Goal: Communication & Community: Answer question/provide support

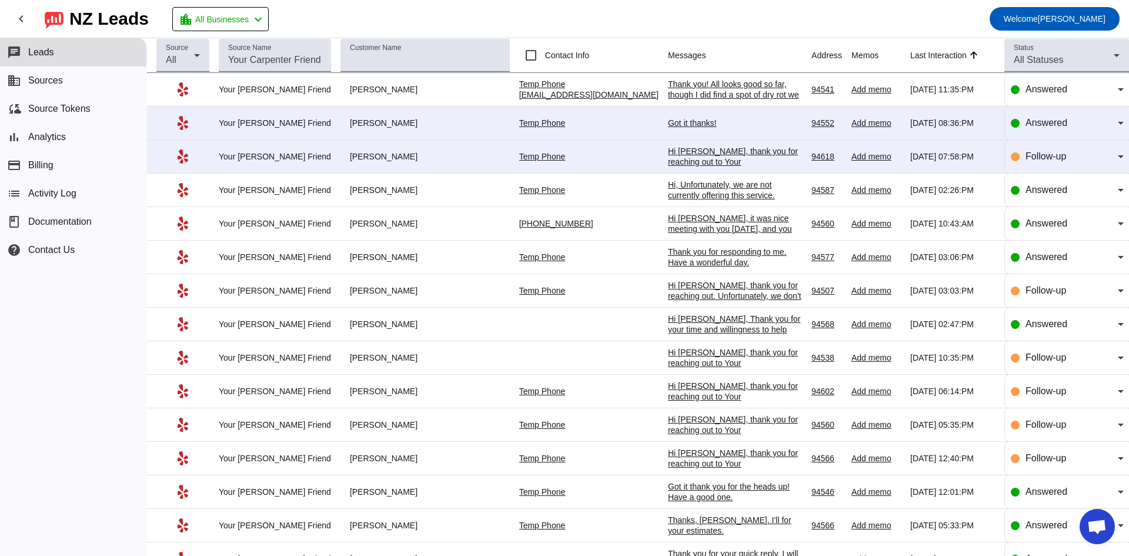
click at [668, 121] on div "Got it thanks!" at bounding box center [735, 123] width 134 height 11
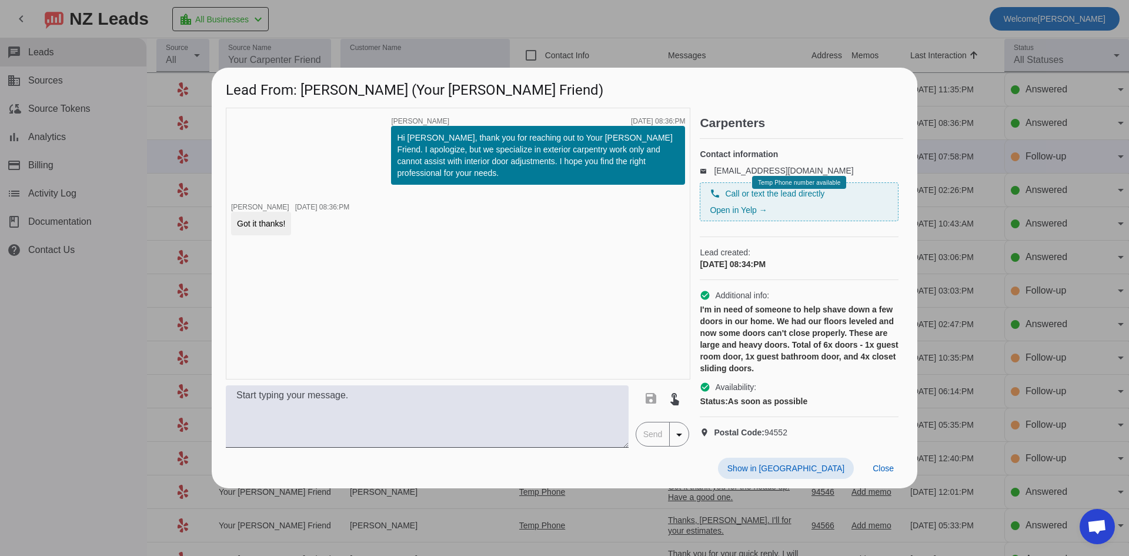
click at [120, 322] on div at bounding box center [564, 278] width 1129 height 556
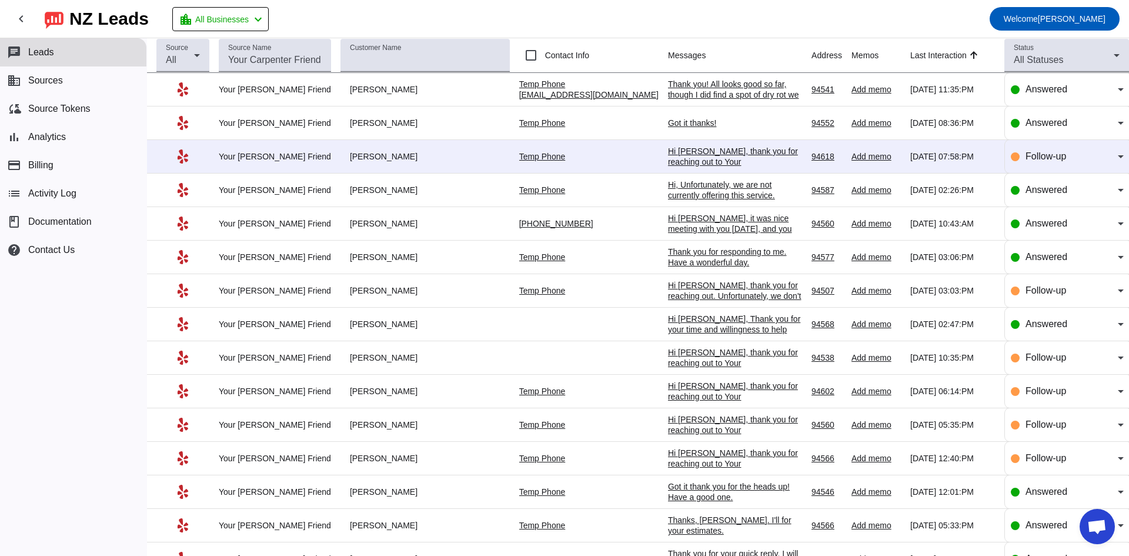
click at [668, 155] on div "Hi [PERSON_NAME], thank you for reaching out to Your [PERSON_NAME] Friend. I ap…" at bounding box center [735, 188] width 134 height 85
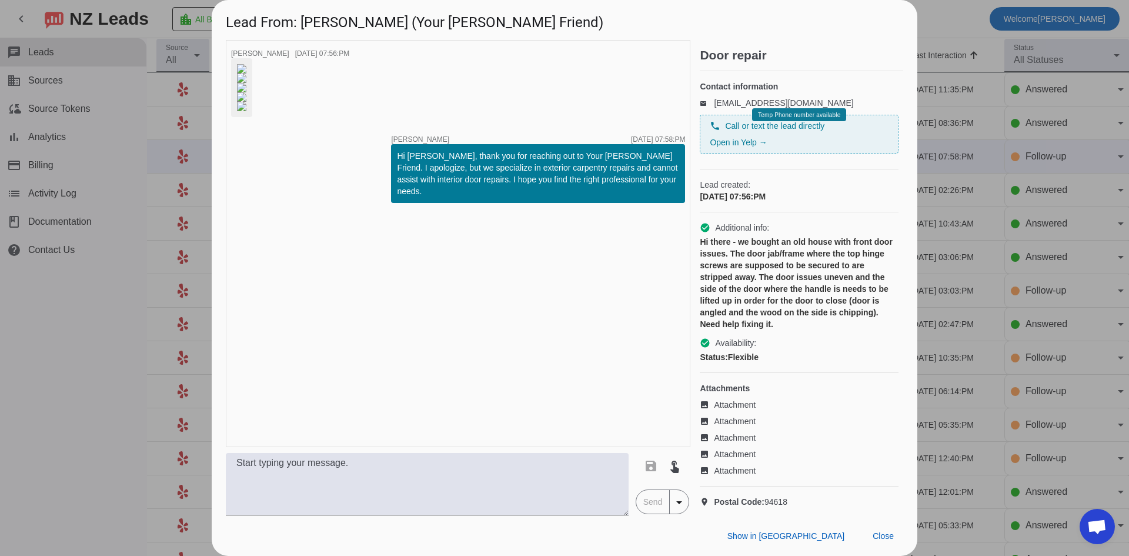
drag, startPoint x: 74, startPoint y: 341, endPoint x: 621, endPoint y: 176, distance: 571.7
click at [75, 340] on div at bounding box center [564, 278] width 1129 height 556
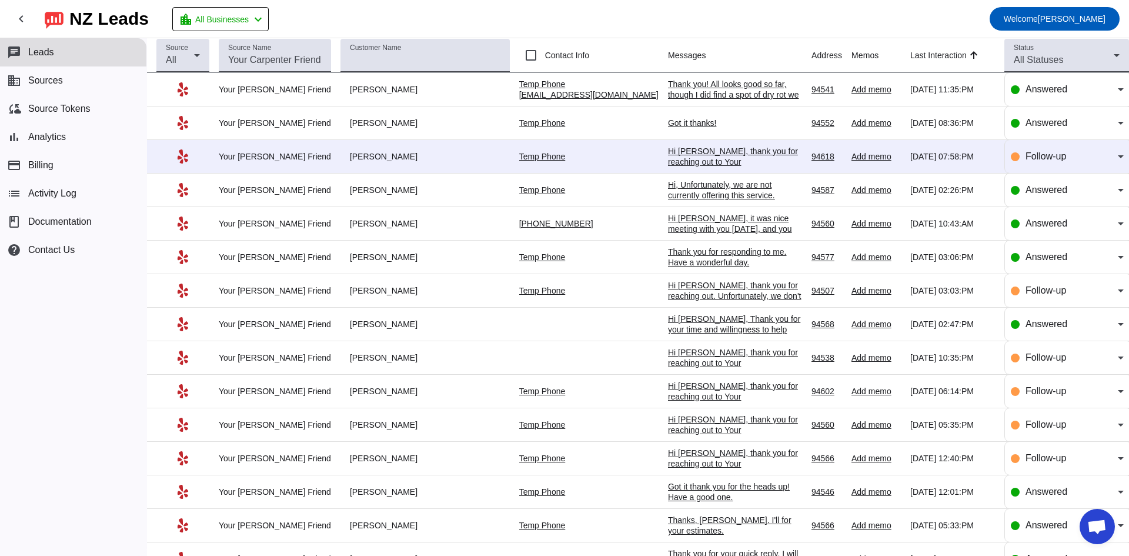
click at [668, 78] on td "Thank you! All looks good so far, though I did find a spot of dry rot we missed…" at bounding box center [739, 90] width 143 height 34
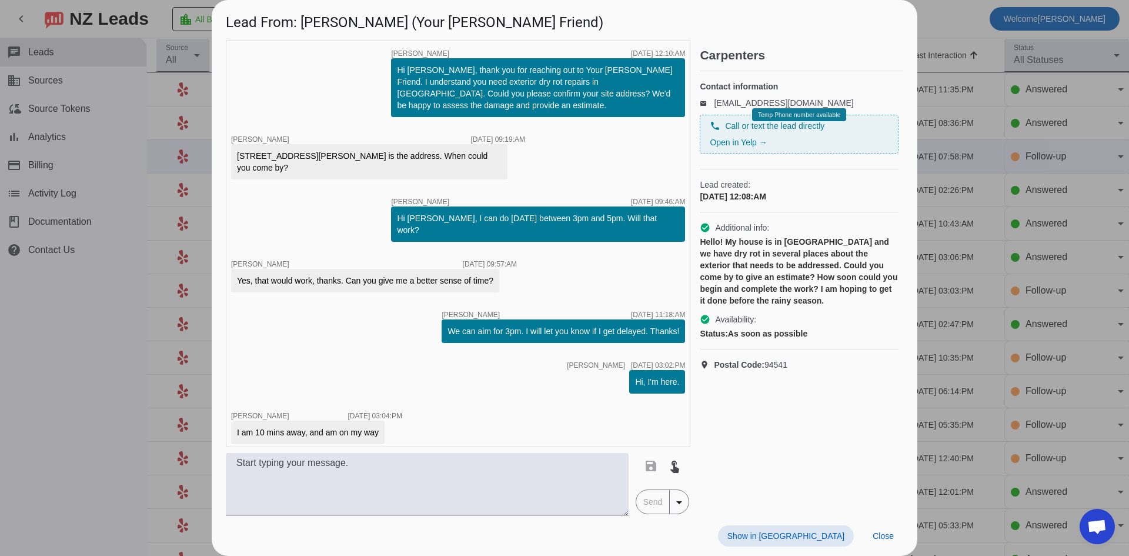
scroll to position [517, 0]
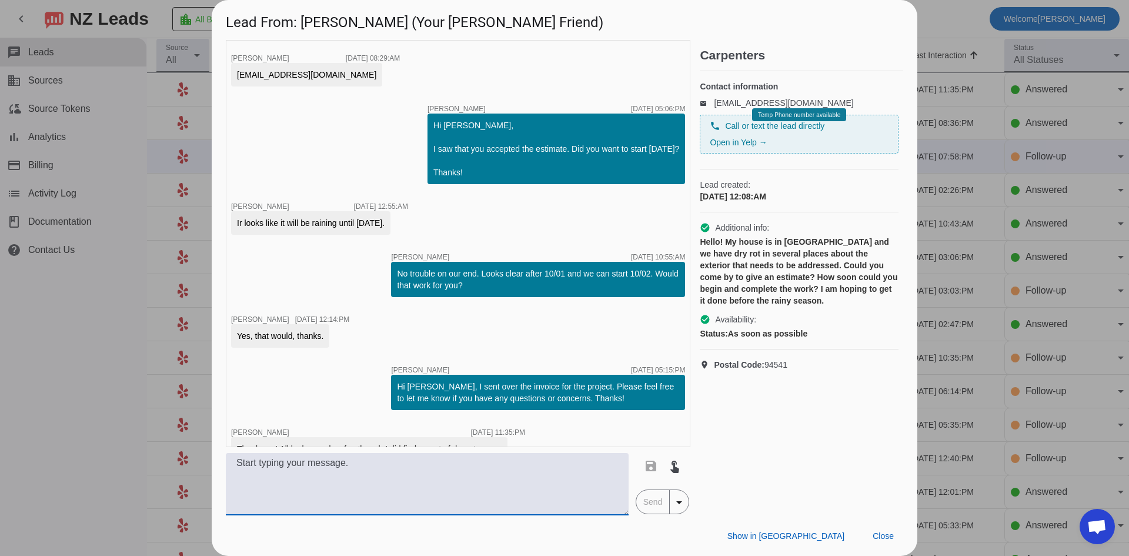
click at [359, 463] on textarea at bounding box center [427, 484] width 403 height 62
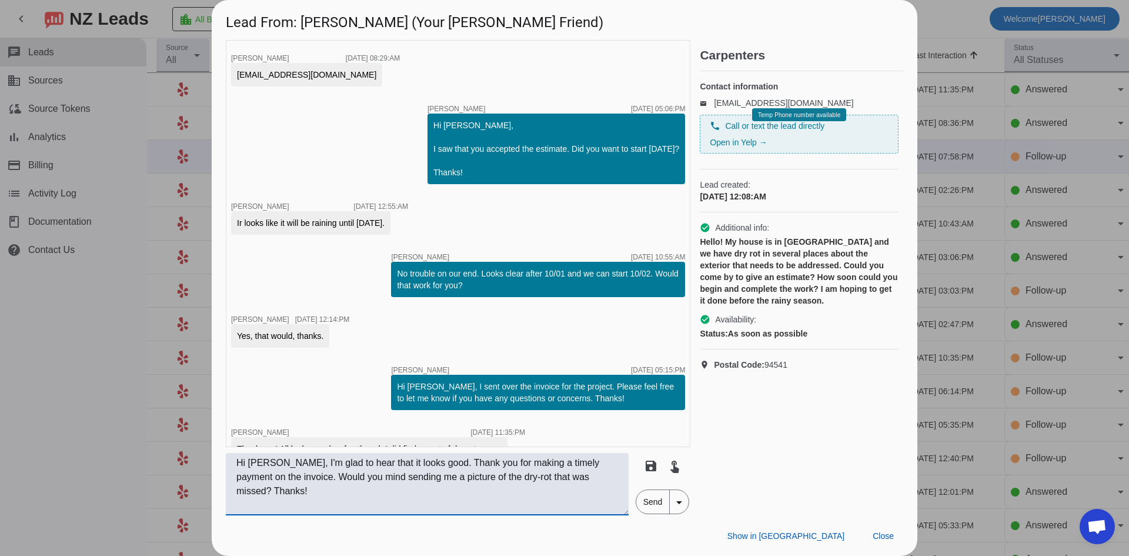
type textarea "Hi [PERSON_NAME], I'm glad to hear that it looks good. Thank you for making a t…"
click at [641, 509] on span "Send" at bounding box center [653, 502] width 34 height 24
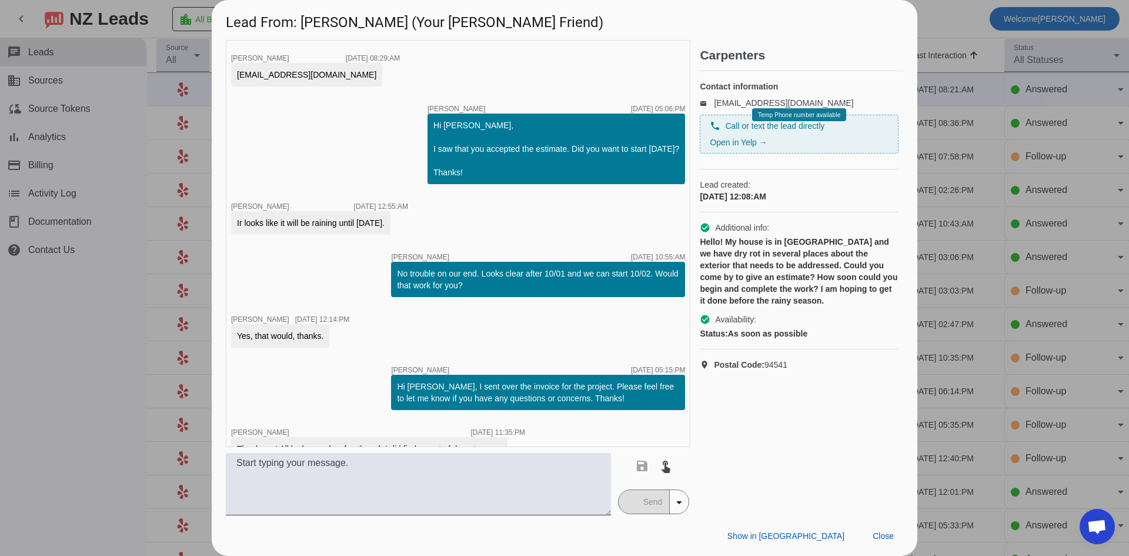
scroll to position [592, 0]
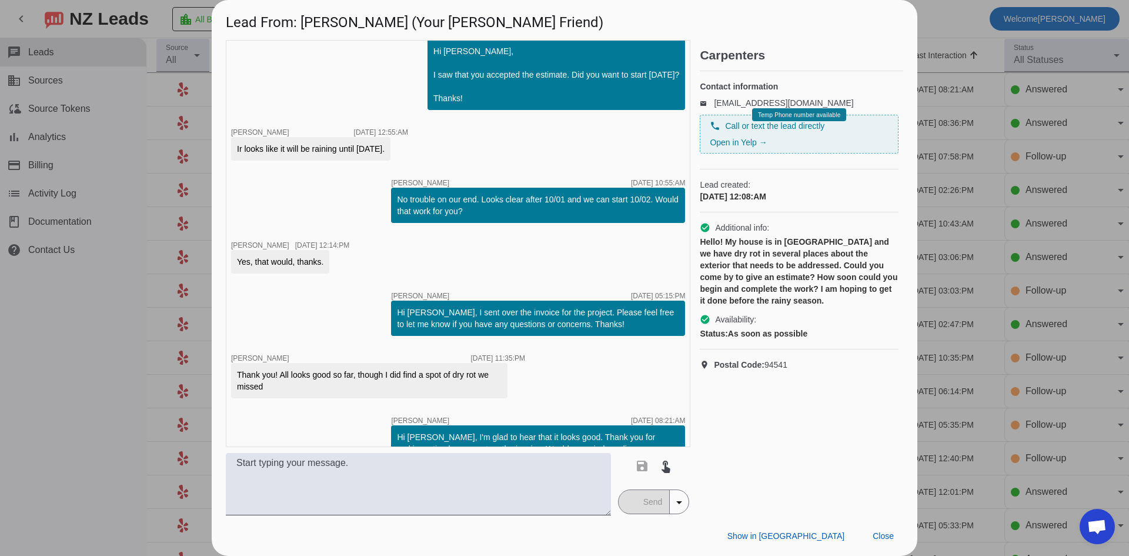
drag, startPoint x: 123, startPoint y: 354, endPoint x: 125, endPoint y: 335, distance: 19.5
click at [123, 353] on div at bounding box center [564, 278] width 1129 height 556
